Goal: Find specific page/section: Find specific page/section

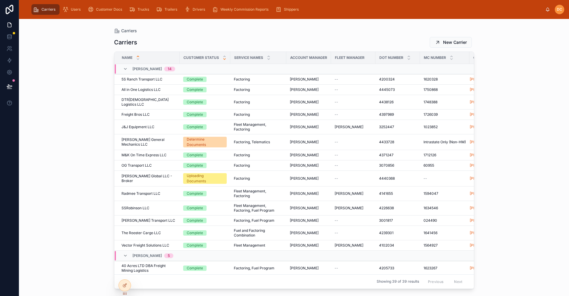
click at [224, 58] on icon at bounding box center [225, 59] width 4 height 4
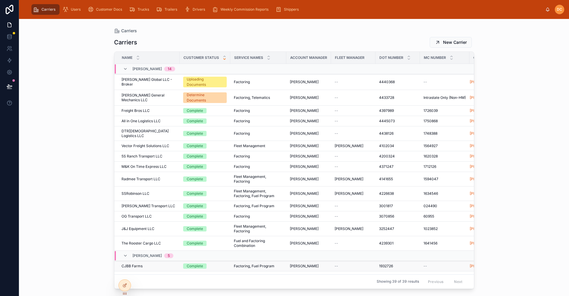
scroll to position [119, 0]
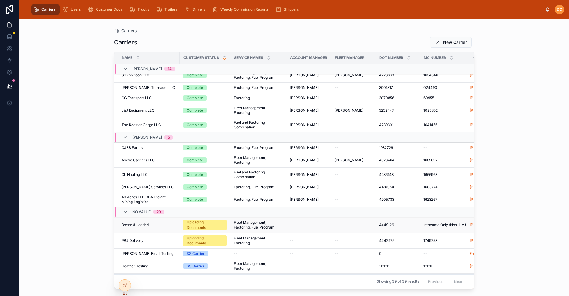
click at [168, 223] on div "Boxed & Loaded Boxed & Loaded" at bounding box center [149, 225] width 55 height 5
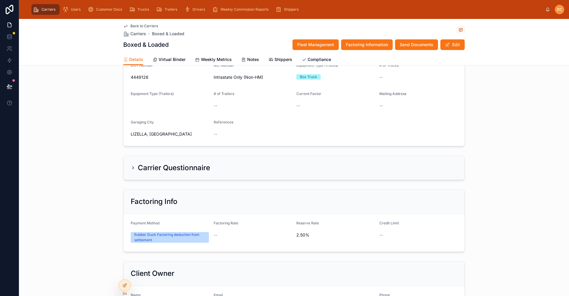
scroll to position [89, 0]
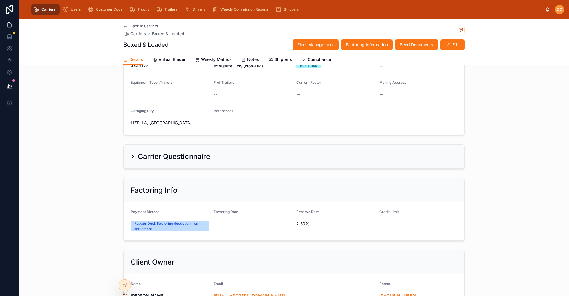
click at [210, 163] on div "Carrier Questionnaire" at bounding box center [294, 157] width 341 height 24
click at [133, 156] on icon at bounding box center [133, 156] width 5 height 5
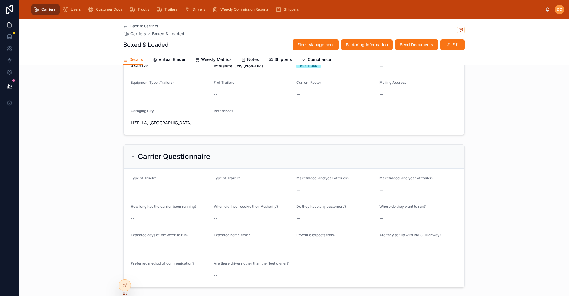
click at [133, 156] on icon at bounding box center [133, 156] width 5 height 5
